Goal: Information Seeking & Learning: Find specific fact

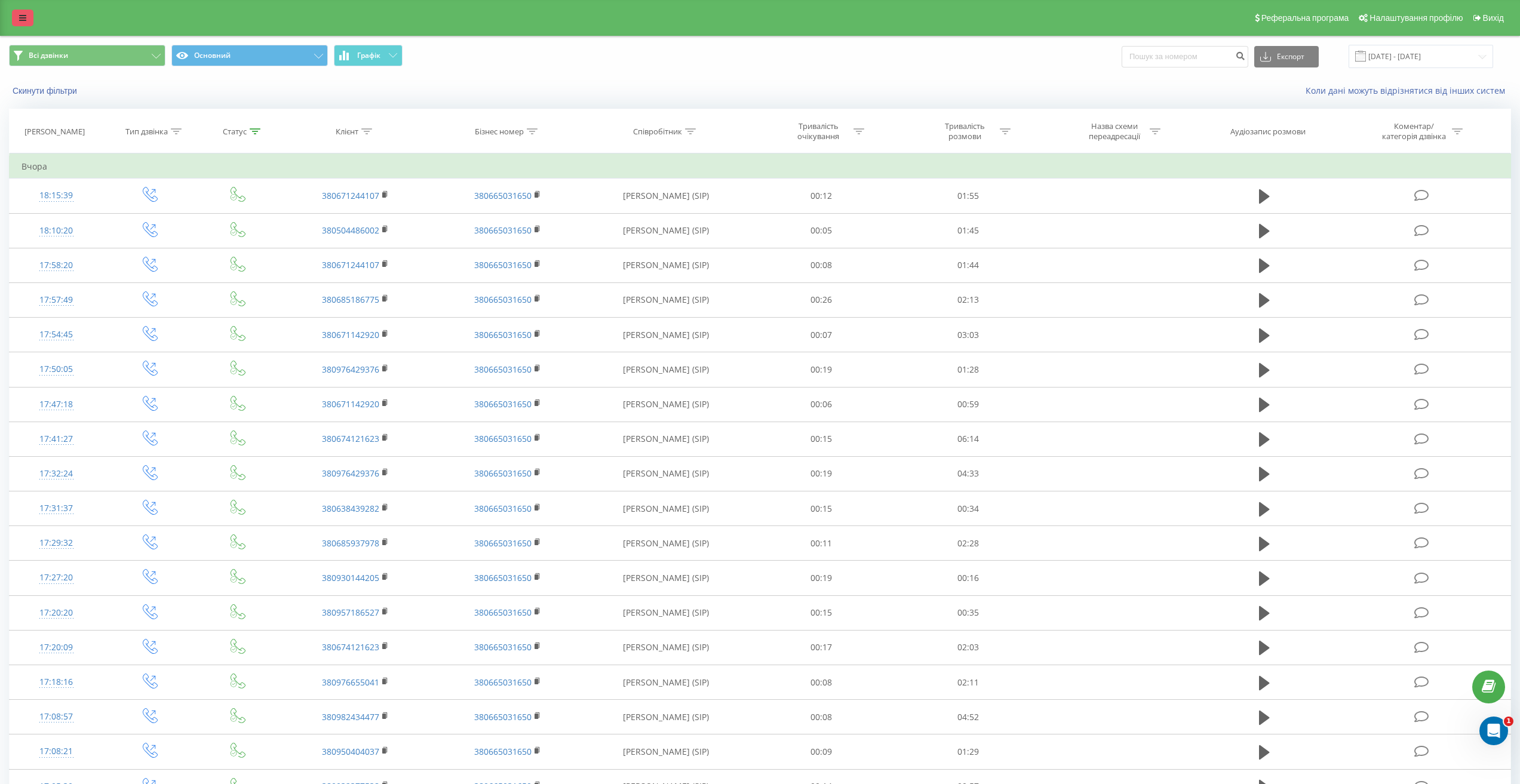
click at [20, 15] on icon at bounding box center [22, 18] width 7 height 8
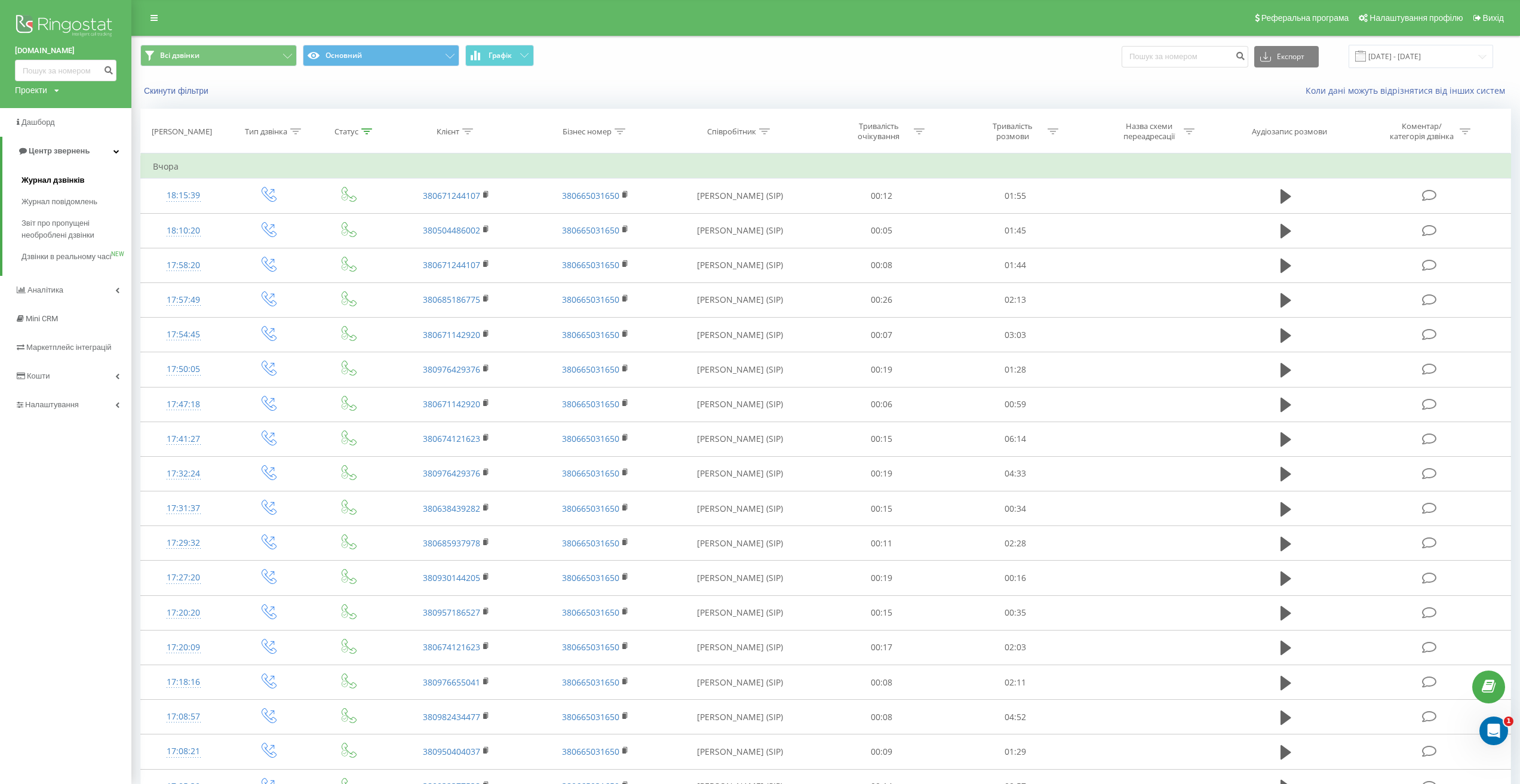
click at [60, 175] on span "Журнал дзвінків" at bounding box center [53, 180] width 63 height 12
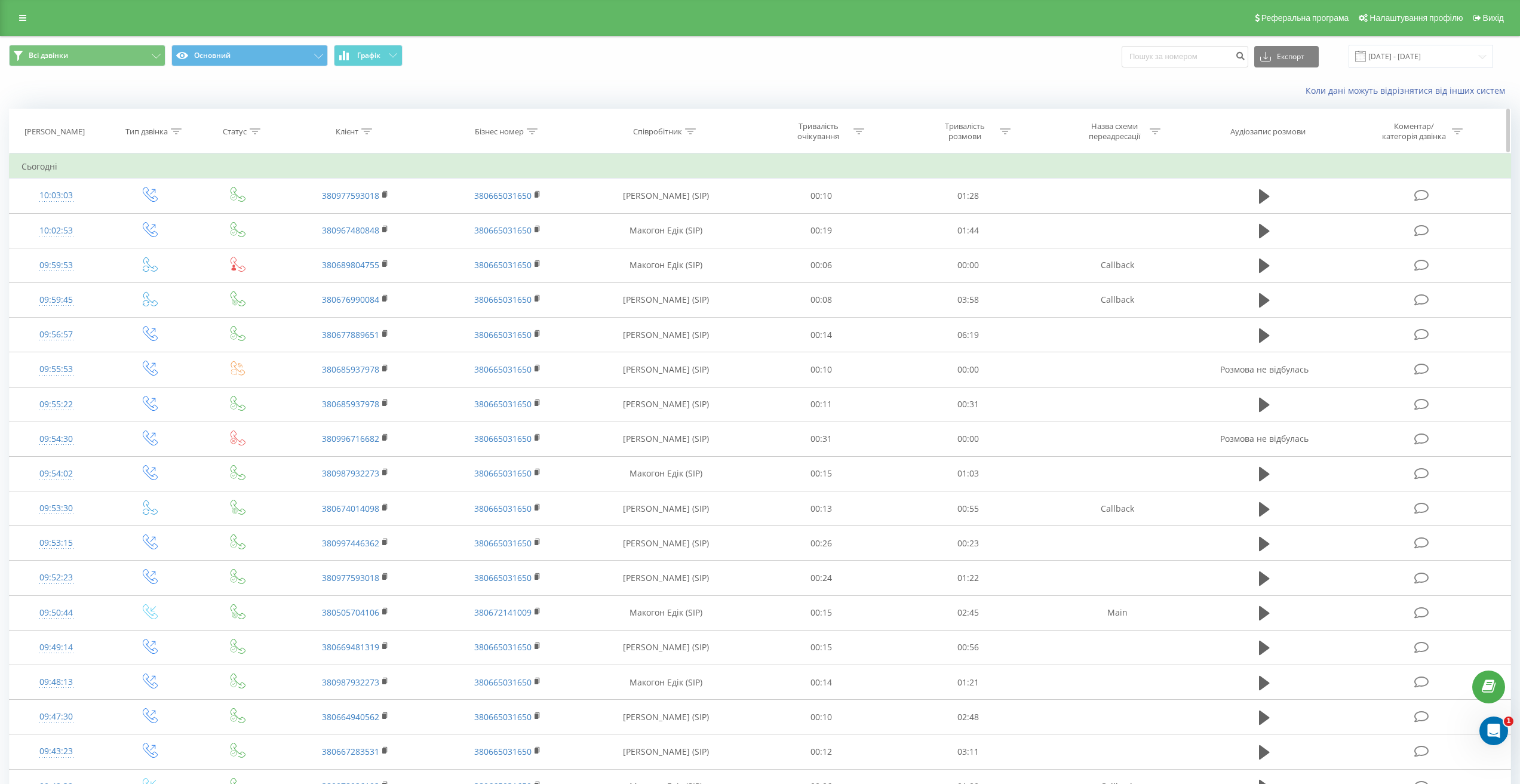
click at [368, 134] on icon at bounding box center [366, 131] width 10 height 6
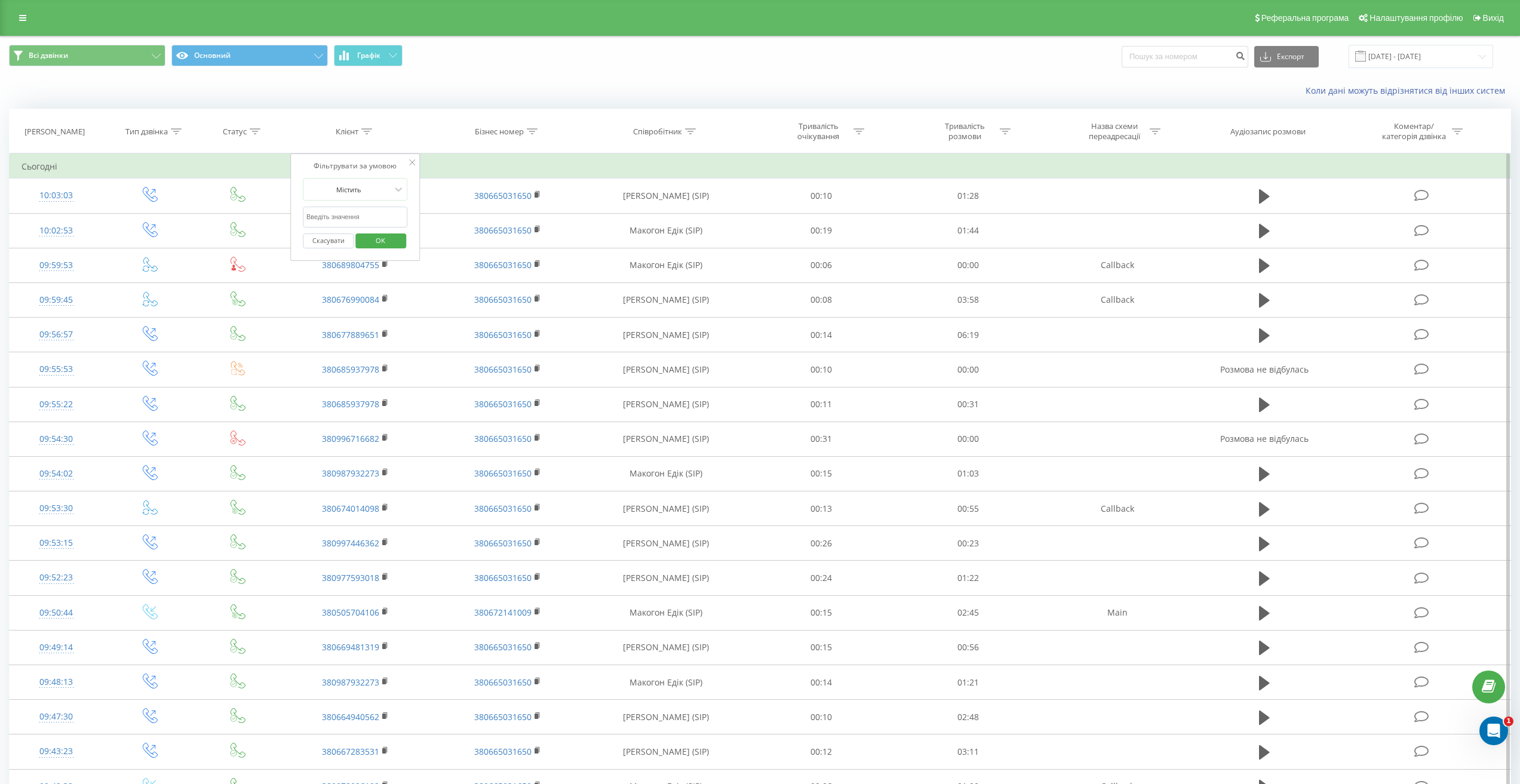
click at [368, 219] on input "text" at bounding box center [355, 217] width 105 height 21
paste input "(097) 892-61-92"
click at [387, 234] on span "OK" at bounding box center [380, 240] width 34 height 18
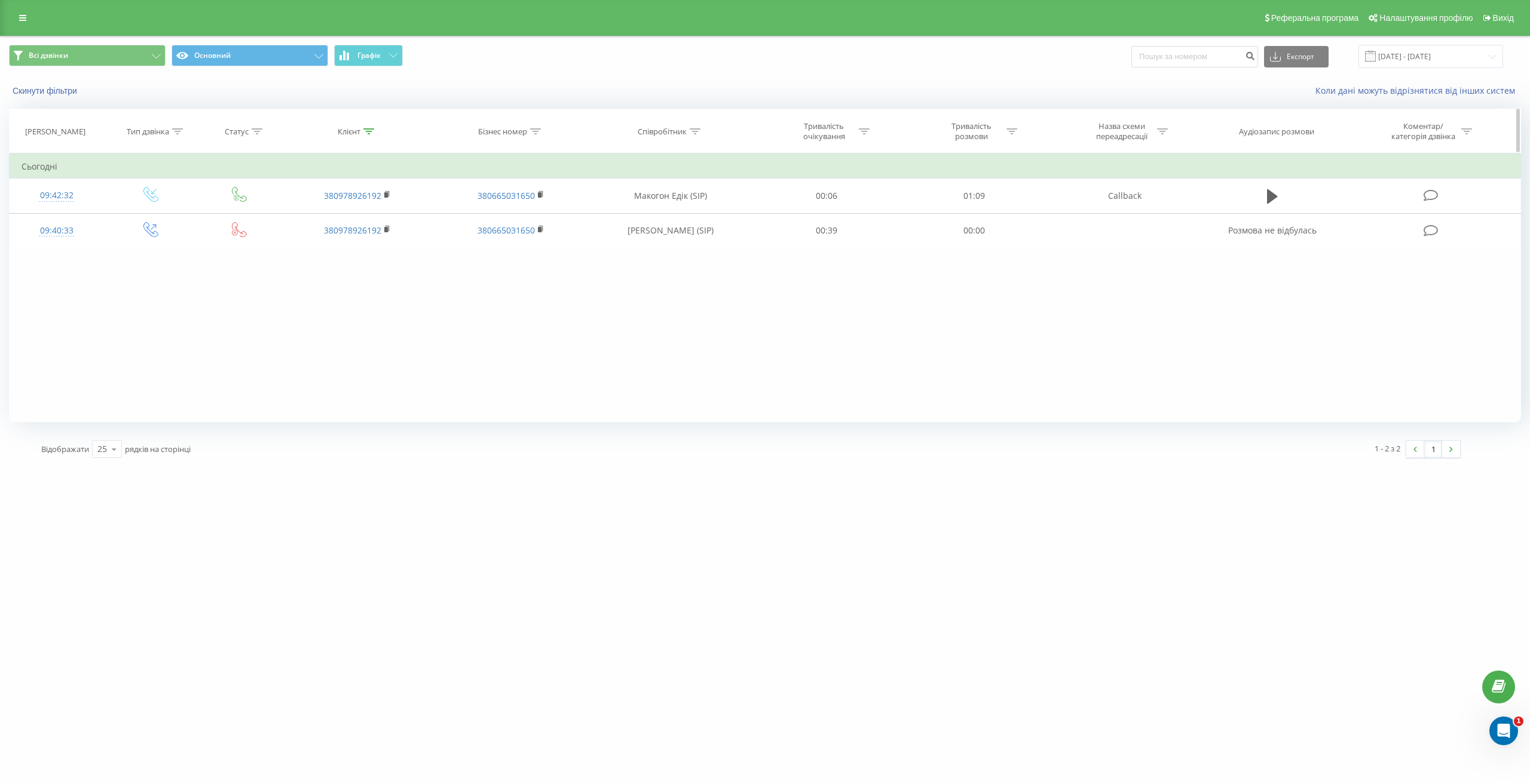
click at [371, 133] on icon at bounding box center [368, 131] width 10 height 6
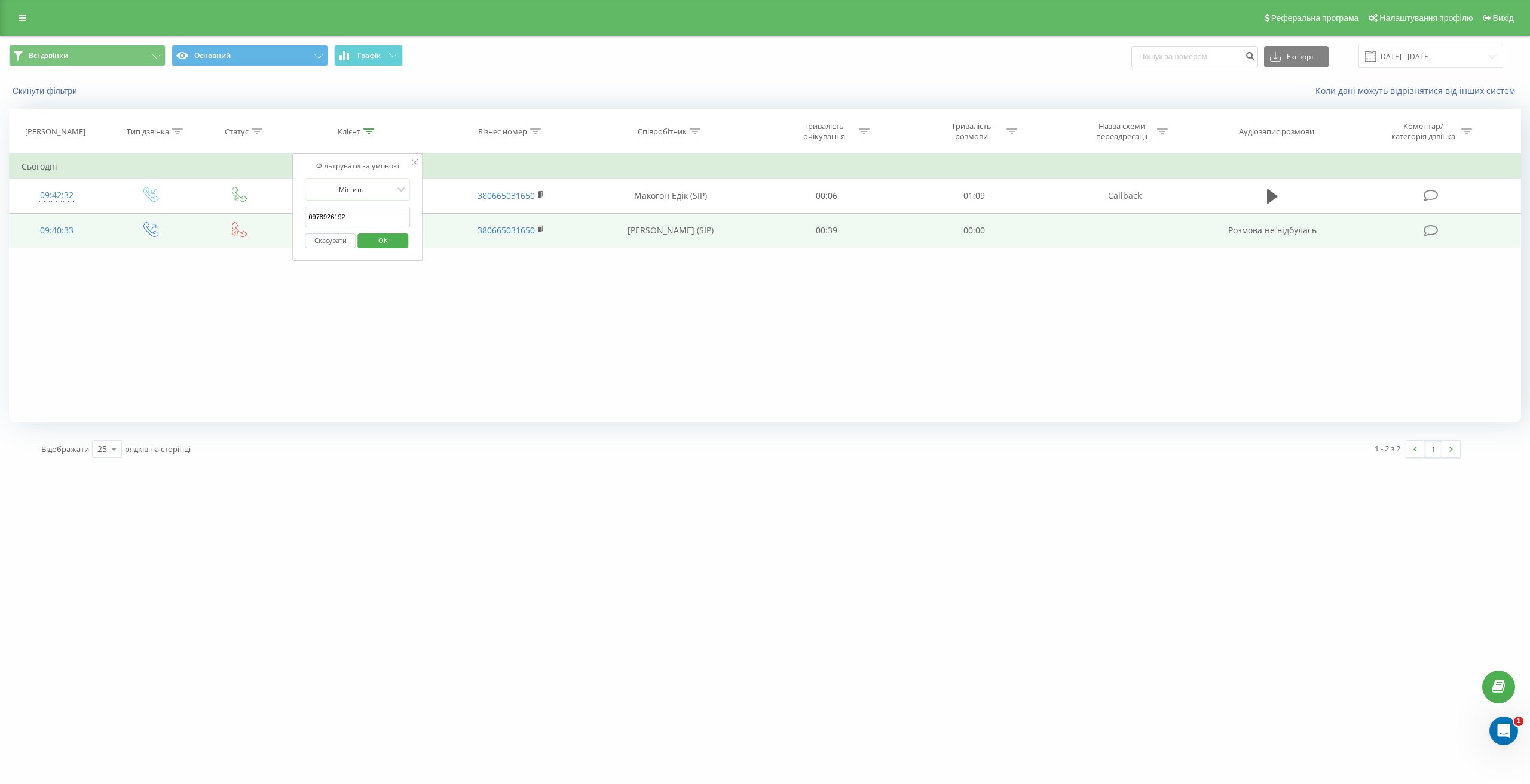
drag, startPoint x: 370, startPoint y: 220, endPoint x: 240, endPoint y: 215, distance: 130.1
click at [240, 215] on table "Фільтрувати за умовою Дорівнює Введіть значення Скасувати OK Фільтрувати за умо…" at bounding box center [764, 201] width 1512 height 95
paste input "(067) 699-00-84"
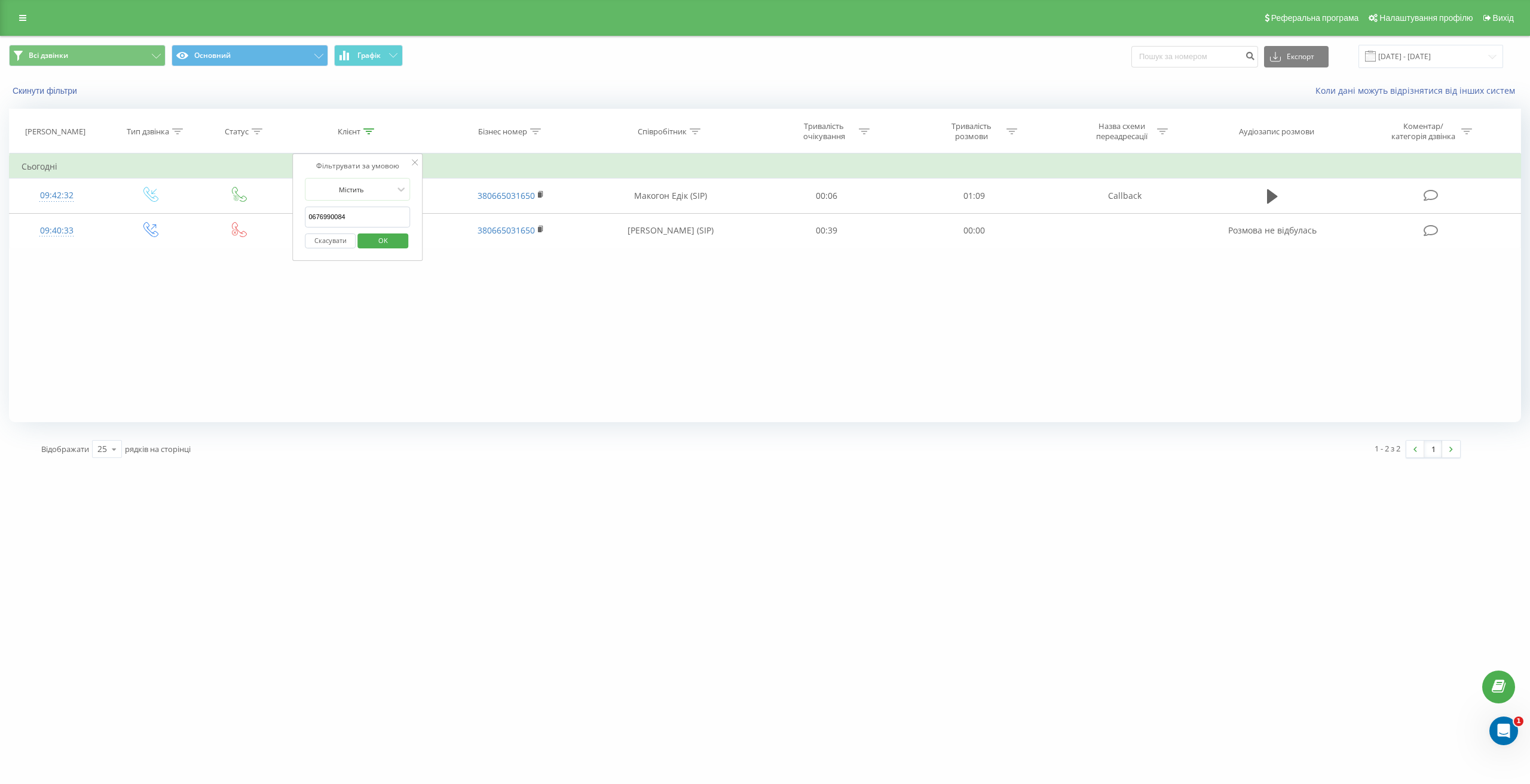
type input "0676990084"
click at [389, 234] on span "OK" at bounding box center [383, 240] width 34 height 18
